Goal: Transaction & Acquisition: Download file/media

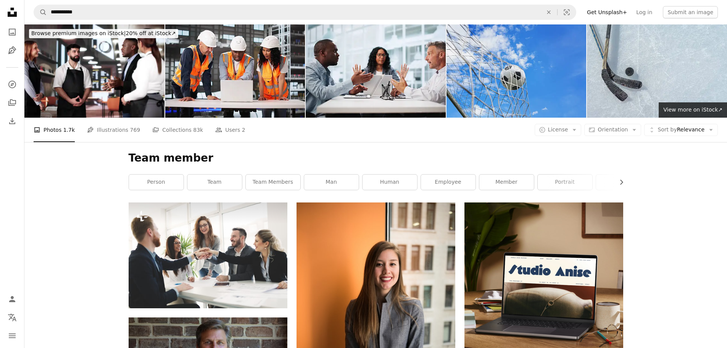
scroll to position [2634, 0]
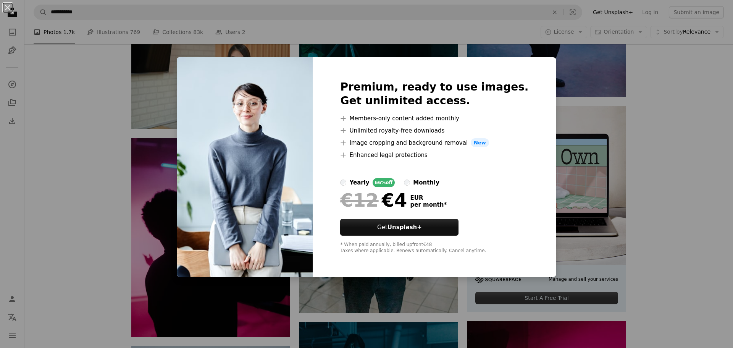
click at [603, 109] on div "An X shape Premium, ready to use images. Get unlimited access. A plus sign Memb…" at bounding box center [366, 174] width 733 height 348
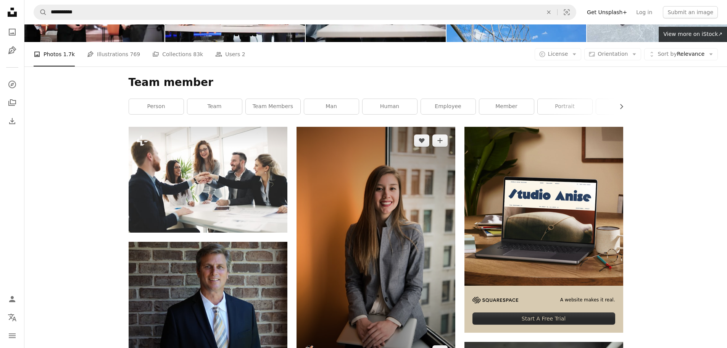
scroll to position [76, 0]
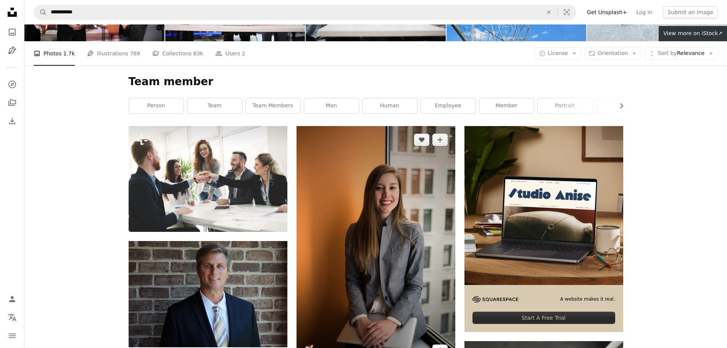
click at [439, 345] on icon "Arrow pointing down" at bounding box center [440, 349] width 6 height 9
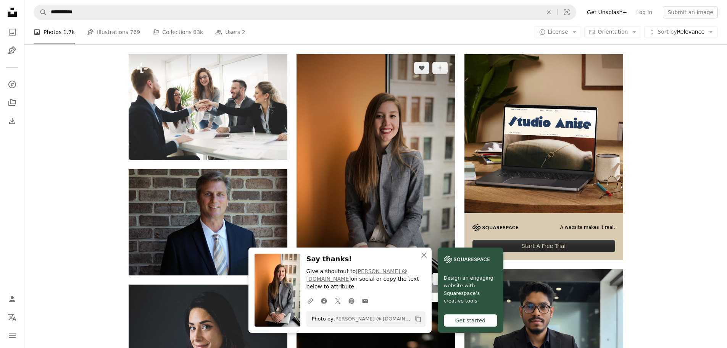
scroll to position [153, 0]
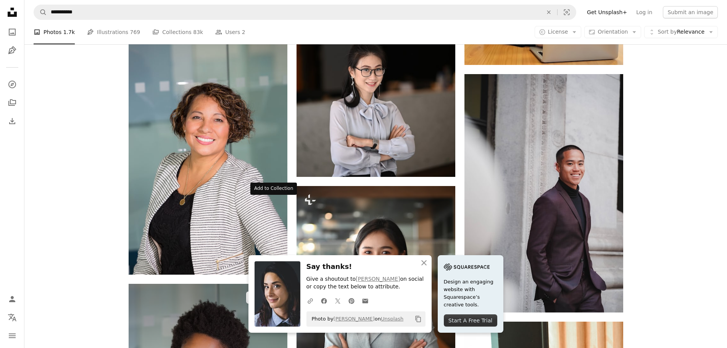
scroll to position [382, 0]
